Goal: Task Accomplishment & Management: Use online tool/utility

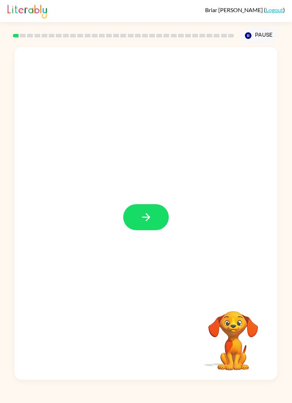
click at [153, 226] on button "button" at bounding box center [146, 217] width 46 height 26
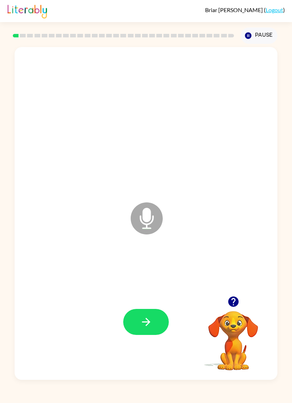
click at [153, 323] on button "button" at bounding box center [146, 322] width 46 height 26
click at [152, 323] on icon "button" at bounding box center [146, 322] width 12 height 12
click at [139, 324] on button "button" at bounding box center [146, 322] width 46 height 26
click at [138, 316] on button "button" at bounding box center [146, 322] width 46 height 26
click at [149, 323] on icon "button" at bounding box center [146, 322] width 8 height 8
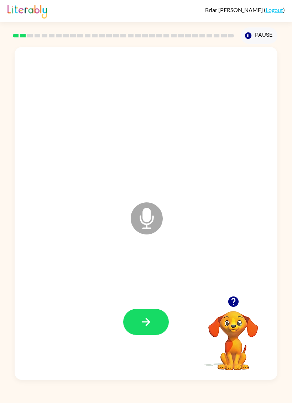
click at [155, 320] on button "button" at bounding box center [146, 322] width 46 height 26
click at [148, 318] on icon "button" at bounding box center [146, 322] width 12 height 12
click at [156, 322] on button "button" at bounding box center [146, 322] width 46 height 26
click at [143, 325] on icon "button" at bounding box center [146, 322] width 12 height 12
click at [132, 328] on button "button" at bounding box center [146, 322] width 46 height 26
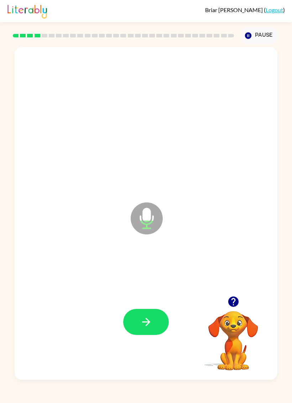
click at [149, 323] on icon "button" at bounding box center [146, 322] width 8 height 8
click at [157, 318] on button "button" at bounding box center [146, 322] width 46 height 26
click at [154, 321] on button "button" at bounding box center [146, 322] width 46 height 26
click at [127, 315] on button "button" at bounding box center [146, 322] width 46 height 26
click at [152, 320] on icon "button" at bounding box center [146, 322] width 12 height 12
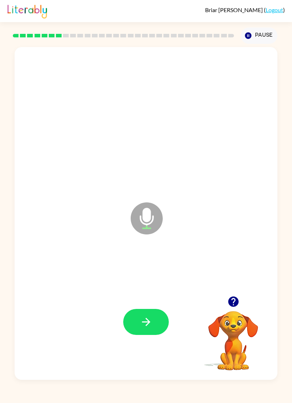
click at [130, 319] on button "button" at bounding box center [146, 322] width 46 height 26
click at [149, 335] on button "button" at bounding box center [146, 322] width 46 height 26
click at [153, 323] on button "button" at bounding box center [146, 322] width 46 height 26
click at [165, 327] on button "button" at bounding box center [146, 322] width 46 height 26
click at [152, 323] on icon "button" at bounding box center [146, 322] width 12 height 12
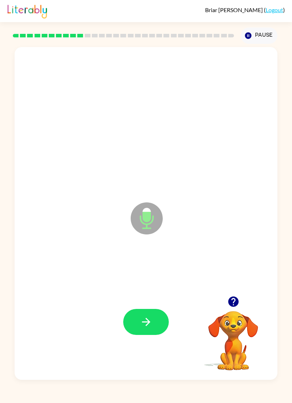
click at [153, 331] on button "button" at bounding box center [146, 322] width 46 height 26
click at [155, 330] on button "button" at bounding box center [146, 322] width 46 height 26
click at [151, 311] on button "button" at bounding box center [146, 322] width 46 height 26
click at [151, 311] on div at bounding box center [146, 322] width 46 height 26
click at [139, 322] on button "button" at bounding box center [146, 322] width 46 height 26
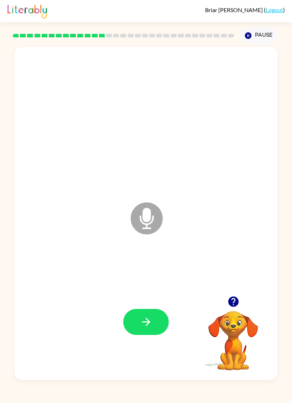
click at [137, 318] on button "button" at bounding box center [146, 322] width 46 height 26
click at [143, 317] on icon "button" at bounding box center [146, 322] width 12 height 12
click at [147, 323] on icon "button" at bounding box center [146, 322] width 12 height 12
click at [152, 326] on icon "button" at bounding box center [146, 322] width 12 height 12
click at [146, 326] on icon "button" at bounding box center [146, 322] width 12 height 12
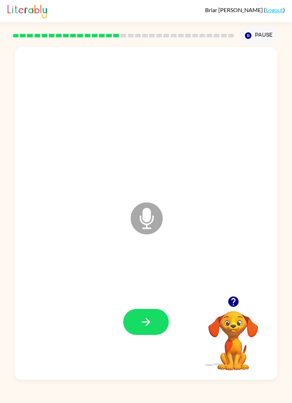
click at [144, 322] on icon "button" at bounding box center [146, 322] width 8 height 8
click at [149, 320] on icon "button" at bounding box center [146, 322] width 12 height 12
click at [147, 319] on icon "button" at bounding box center [146, 322] width 12 height 12
click at [135, 321] on button "button" at bounding box center [146, 322] width 46 height 26
click at [147, 325] on icon "button" at bounding box center [146, 322] width 12 height 12
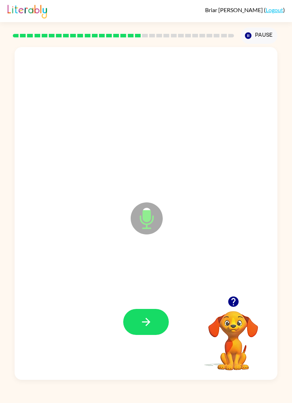
click at [140, 335] on button "button" at bounding box center [146, 322] width 46 height 26
click at [158, 326] on button "button" at bounding box center [146, 322] width 46 height 26
click at [143, 319] on icon "button" at bounding box center [146, 322] width 12 height 12
click at [151, 322] on icon "button" at bounding box center [146, 322] width 12 height 12
click at [147, 322] on icon "button" at bounding box center [146, 322] width 8 height 8
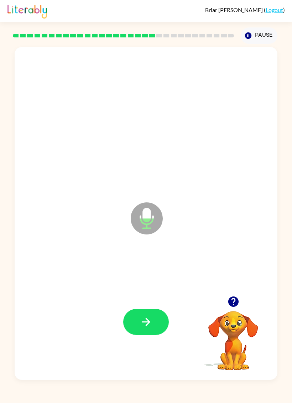
click at [143, 321] on icon "button" at bounding box center [146, 322] width 12 height 12
click at [137, 332] on button "button" at bounding box center [146, 322] width 46 height 26
click at [138, 326] on button "button" at bounding box center [146, 322] width 46 height 26
click at [148, 320] on icon "button" at bounding box center [146, 322] width 12 height 12
click at [236, 296] on icon "button" at bounding box center [234, 302] width 12 height 12
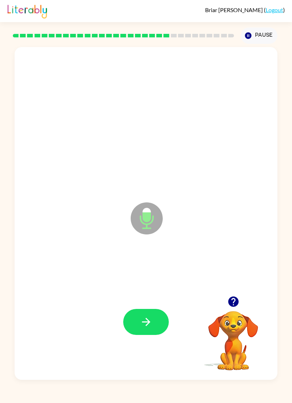
click at [143, 322] on icon "button" at bounding box center [146, 322] width 8 height 8
click at [144, 320] on icon "button" at bounding box center [146, 322] width 12 height 12
click at [147, 319] on icon "button" at bounding box center [146, 322] width 12 height 12
click at [144, 316] on button "button" at bounding box center [146, 322] width 46 height 26
click at [144, 325] on icon "button" at bounding box center [146, 322] width 12 height 12
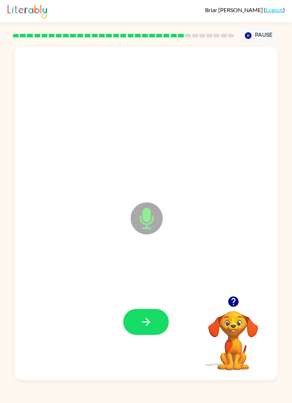
click at [138, 327] on button "button" at bounding box center [146, 322] width 46 height 26
click at [155, 326] on button "button" at bounding box center [146, 322] width 46 height 26
click at [149, 326] on icon "button" at bounding box center [146, 322] width 12 height 12
click at [134, 315] on button "button" at bounding box center [146, 322] width 46 height 26
click at [153, 328] on button "button" at bounding box center [146, 322] width 46 height 26
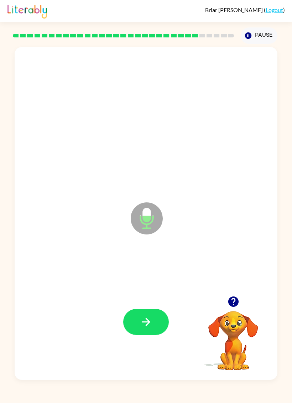
click at [144, 322] on icon "button" at bounding box center [146, 322] width 12 height 12
click at [151, 315] on button "button" at bounding box center [146, 322] width 46 height 26
click at [143, 313] on button "button" at bounding box center [146, 322] width 46 height 26
click at [235, 299] on icon "button" at bounding box center [233, 302] width 10 height 10
click at [153, 319] on button "button" at bounding box center [146, 322] width 46 height 26
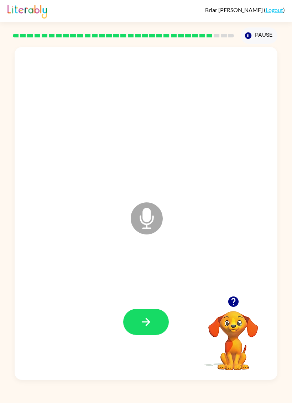
click at [235, 299] on icon "button" at bounding box center [233, 302] width 10 height 10
click at [150, 321] on icon "button" at bounding box center [146, 322] width 12 height 12
click at [154, 332] on button "button" at bounding box center [146, 322] width 46 height 26
click at [160, 332] on button "button" at bounding box center [146, 322] width 46 height 26
click at [155, 320] on button "button" at bounding box center [146, 322] width 46 height 26
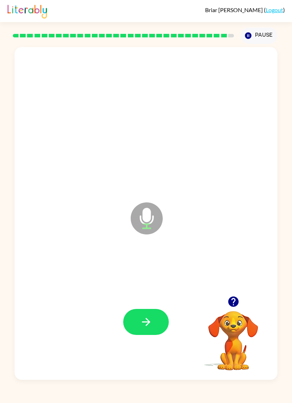
click at [149, 321] on icon "button" at bounding box center [146, 322] width 12 height 12
